Goal: Task Accomplishment & Management: Use online tool/utility

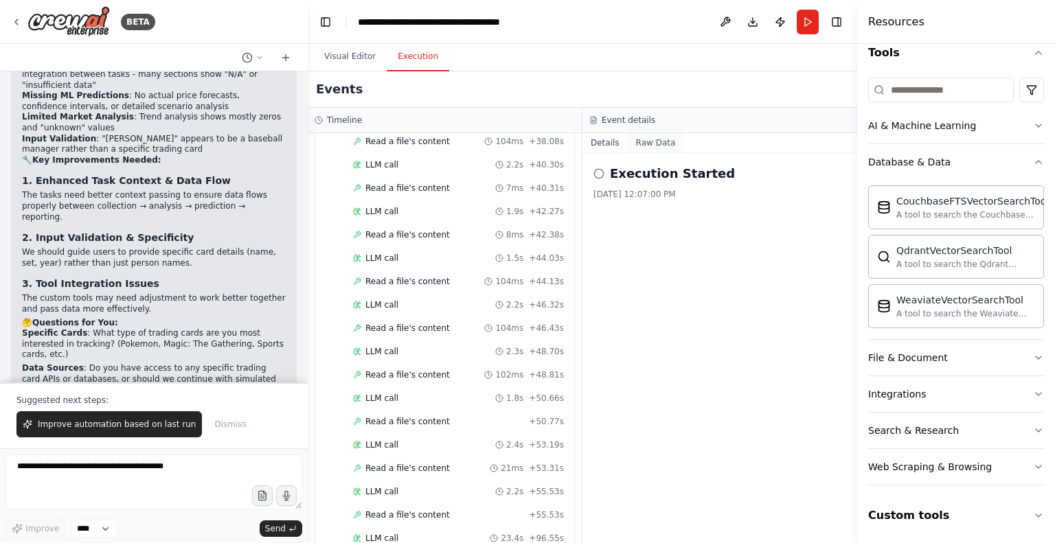
click at [647, 143] on button "Raw Data" at bounding box center [656, 142] width 56 height 19
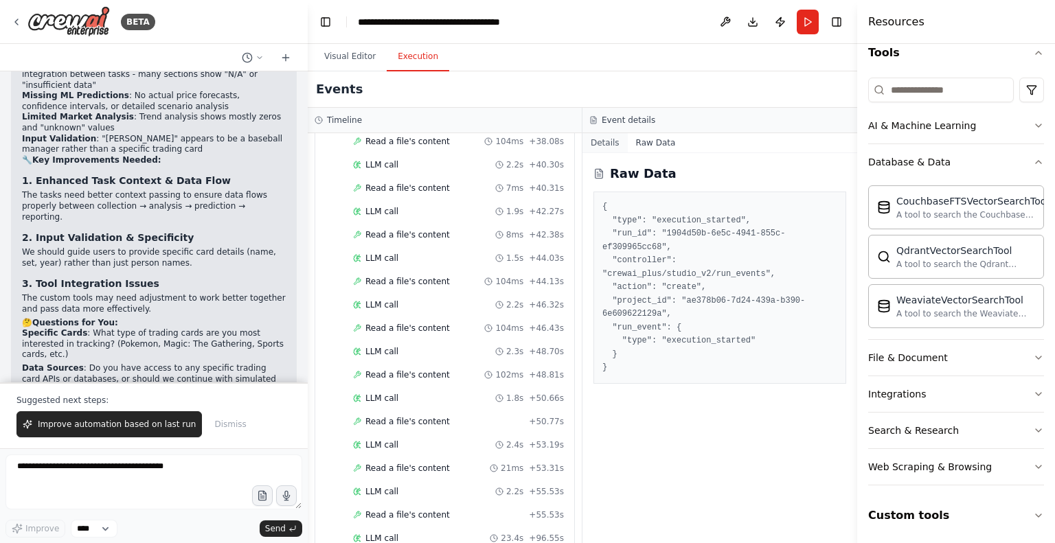
click at [607, 144] on button "Details" at bounding box center [604, 142] width 45 height 19
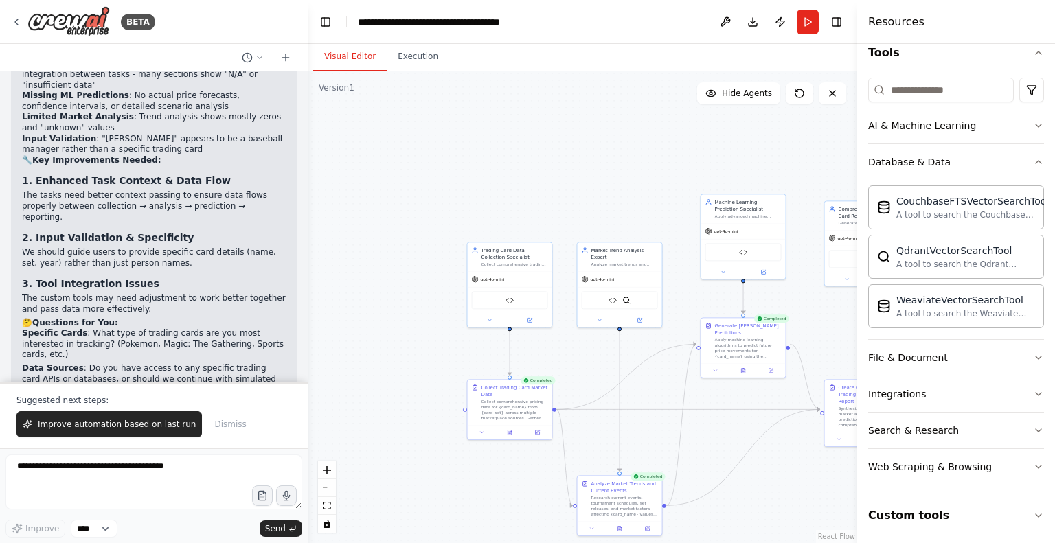
click at [346, 54] on button "Visual Editor" at bounding box center [349, 57] width 73 height 29
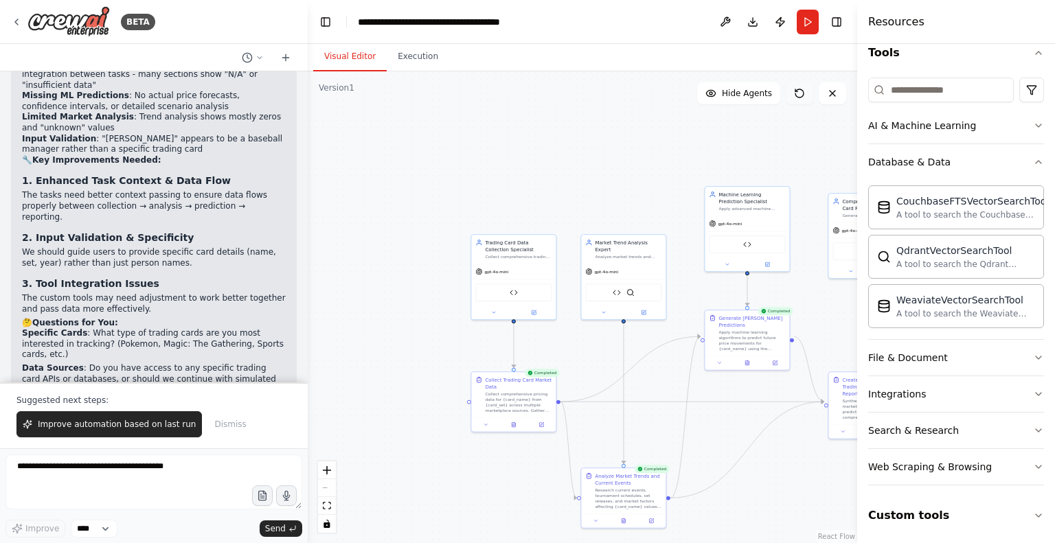
click at [800, 93] on icon at bounding box center [799, 93] width 11 height 11
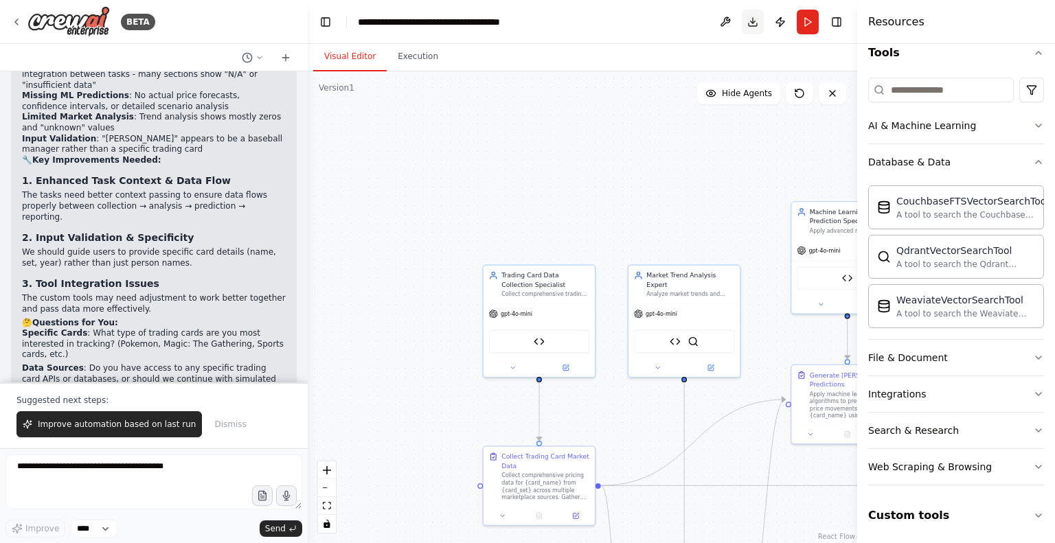
click at [753, 24] on button "Download" at bounding box center [753, 22] width 22 height 25
click at [706, 122] on div ".deletable-edge-delete-btn { width: 20px; height: 20px; border: 0px solid #ffff…" at bounding box center [583, 307] width 550 height 472
drag, startPoint x: 937, startPoint y: 2, endPoint x: 484, endPoint y: 159, distance: 479.6
click at [484, 159] on div ".deletable-edge-delete-btn { width: 20px; height: 20px; border: 0px solid #ffff…" at bounding box center [583, 307] width 550 height 472
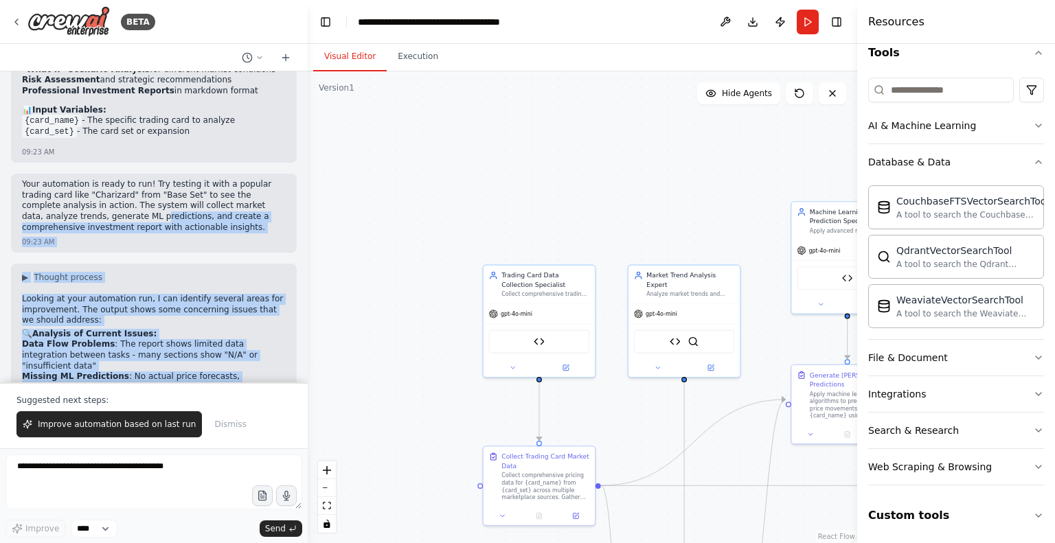
scroll to position [2973, 0]
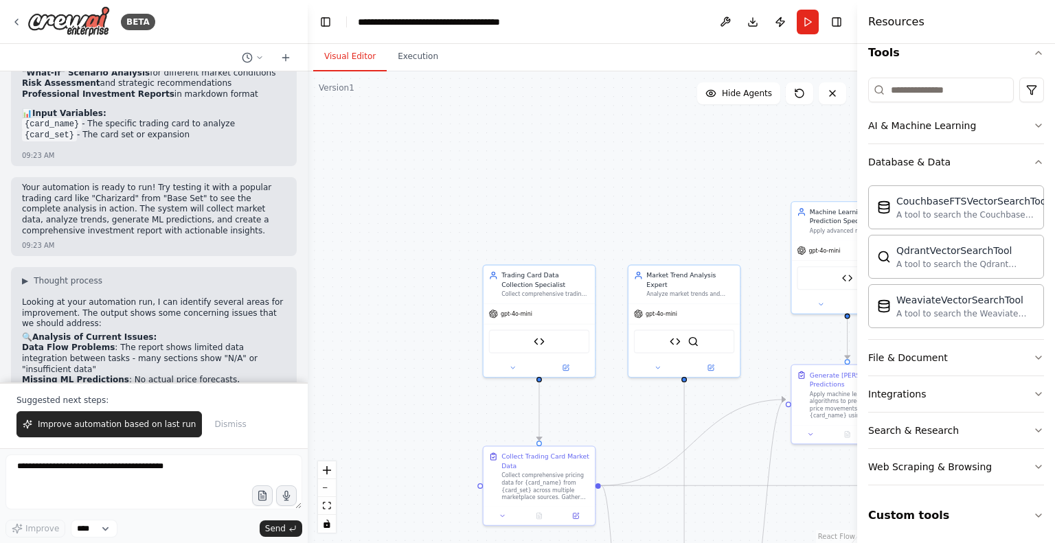
drag, startPoint x: 231, startPoint y: 343, endPoint x: 19, endPoint y: 326, distance: 212.3
click at [19, 326] on div "▶ Thought process Looking at your automation run, I can identify several areas …" at bounding box center [154, 551] width 286 height 569
copy div "4. Loremips Dolo Sitamet & Cons Adip Eli seddo eius tempor incidid utlabor et d…"
drag, startPoint x: 166, startPoint y: 185, endPoint x: 227, endPoint y: 187, distance: 61.1
click at [227, 297] on p "Looking at your automation run, I can identify several areas for improvement. T…" at bounding box center [154, 313] width 264 height 32
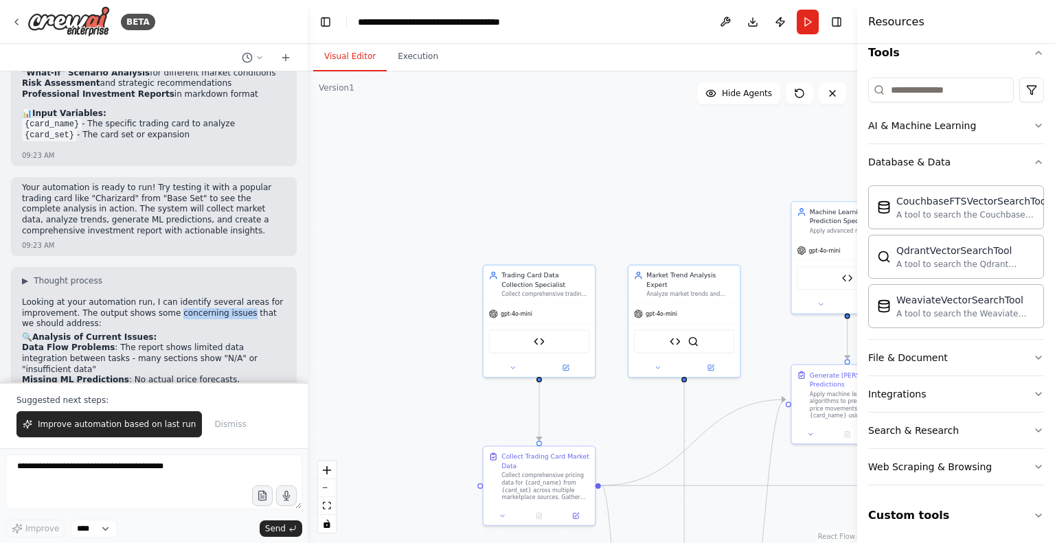
drag, startPoint x: 164, startPoint y: 185, endPoint x: 227, endPoint y: 186, distance: 62.5
click at [227, 297] on p "Looking at your automation run, I can identify several areas for improvement. T…" at bounding box center [154, 313] width 264 height 32
copy p "concerning issues"
